Goal: Check status: Check status

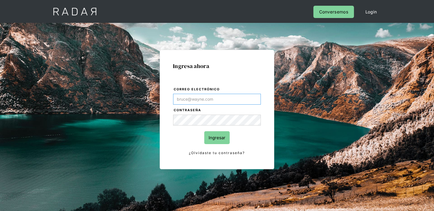
type input "[PERSON_NAME][EMAIL_ADDRESS][DOMAIN_NAME]"
click at [213, 136] on input "Ingresar" at bounding box center [217, 137] width 25 height 13
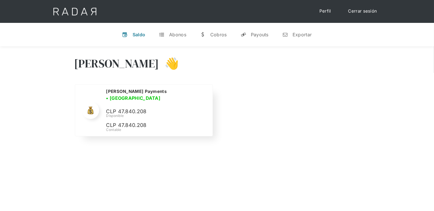
click at [0, 0] on p "CLP 47.840.208" at bounding box center [0, 0] width 0 height 0
copy p "47.840.208"
